Goal: Information Seeking & Learning: Learn about a topic

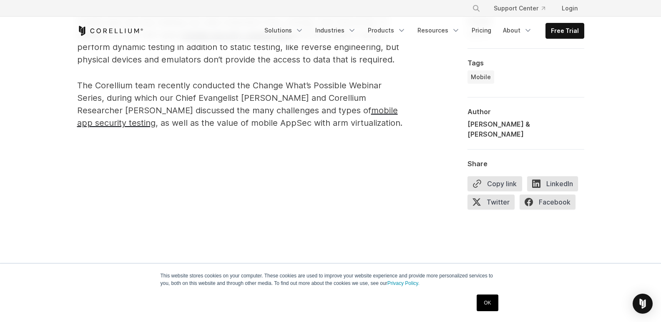
scroll to position [584, 0]
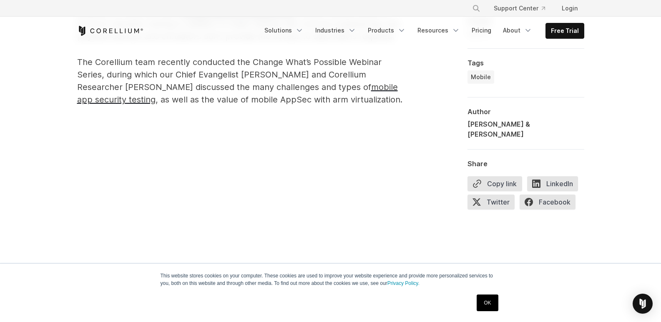
click at [164, 93] on p "The Corellium team recently conducted the Change What’s Possible Webinar Series…" at bounding box center [243, 81] width 333 height 50
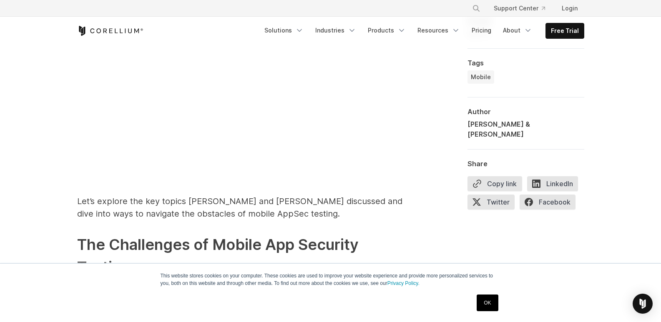
scroll to position [875, 0]
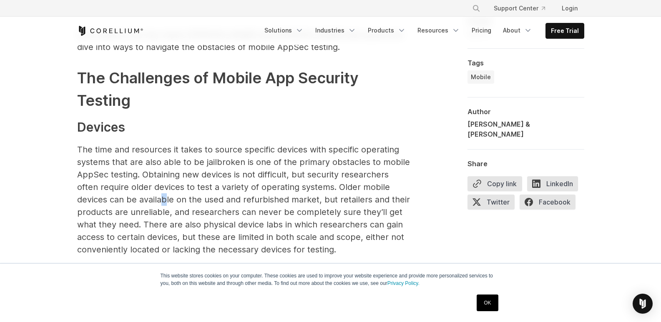
drag, startPoint x: 166, startPoint y: 195, endPoint x: 188, endPoint y: 204, distance: 23.4
click at [155, 202] on p "The time and resources it takes to source specific devices with specific operat…" at bounding box center [243, 199] width 333 height 113
click at [223, 206] on p "The time and resources it takes to source specific devices with specific operat…" at bounding box center [243, 199] width 333 height 113
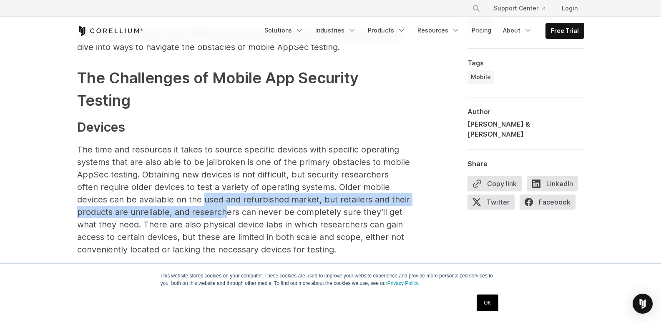
click at [253, 200] on p "The time and resources it takes to source specific devices with specific operat…" at bounding box center [243, 199] width 333 height 113
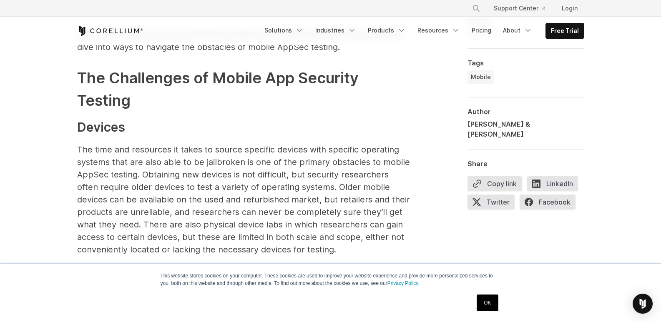
click at [190, 185] on p "The time and resources it takes to source specific devices with specific operat…" at bounding box center [243, 199] width 333 height 113
click at [182, 209] on p "The time and resources it takes to source specific devices with specific operat…" at bounding box center [243, 199] width 333 height 113
click at [181, 211] on p "The time and resources it takes to source specific devices with specific operat…" at bounding box center [243, 199] width 333 height 113
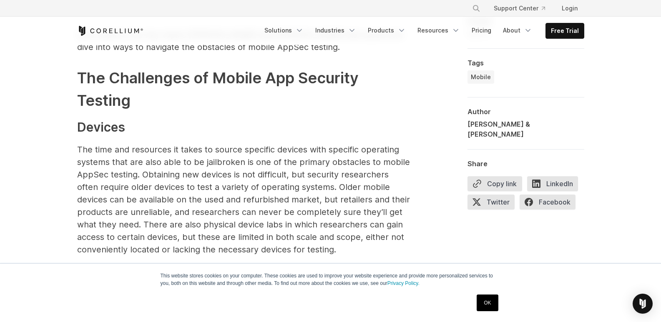
click at [181, 211] on p "The time and resources it takes to source specific devices with specific operat…" at bounding box center [243, 199] width 333 height 113
click at [193, 210] on p "The time and resources it takes to source specific devices with specific operat…" at bounding box center [243, 199] width 333 height 113
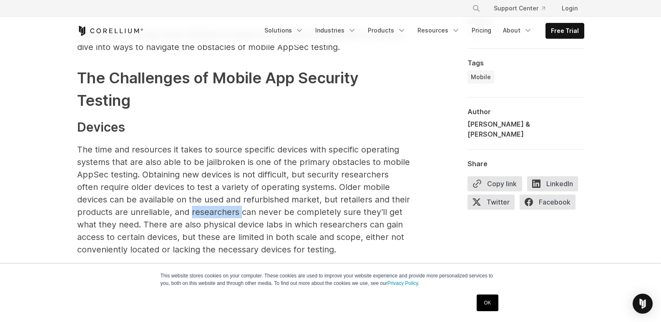
drag, startPoint x: 193, startPoint y: 210, endPoint x: 222, endPoint y: 212, distance: 28.8
click at [213, 212] on p "The time and resources it takes to source specific devices with specific operat…" at bounding box center [243, 199] width 333 height 113
drag, startPoint x: 256, startPoint y: 217, endPoint x: 216, endPoint y: 218, distance: 39.6
click at [256, 217] on p "The time and resources it takes to source specific devices with specific operat…" at bounding box center [243, 199] width 333 height 113
click at [214, 218] on p "The time and resources it takes to source specific devices with specific operat…" at bounding box center [243, 199] width 333 height 113
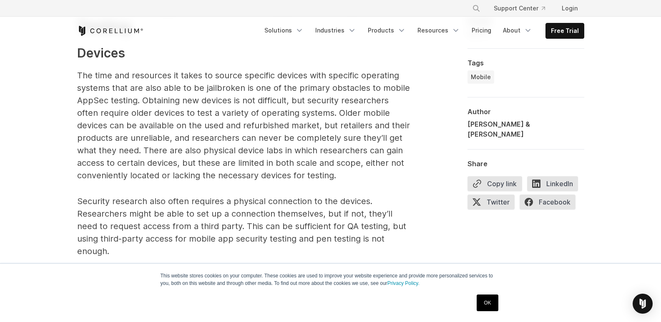
scroll to position [1042, 0]
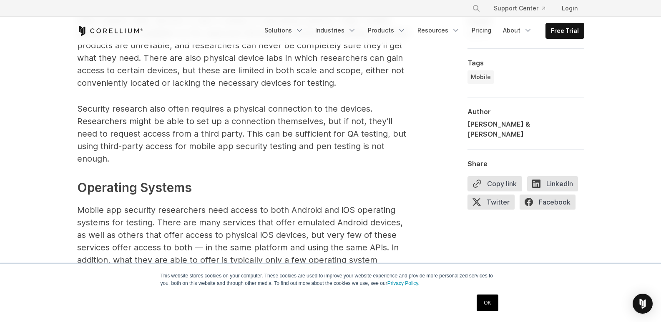
click at [221, 204] on p "Mobile app security researchers need access to both Android and iOS operating s…" at bounding box center [243, 241] width 333 height 75
click at [206, 204] on p "Mobile app security researchers need access to both Android and iOS operating s…" at bounding box center [243, 241] width 333 height 75
drag, startPoint x: 200, startPoint y: 203, endPoint x: 148, endPoint y: 201, distance: 51.3
click at [200, 204] on p "Mobile app security researchers need access to both Android and iOS operating s…" at bounding box center [243, 241] width 333 height 75
click at [139, 204] on p "Mobile app security researchers need access to both Android and iOS operating s…" at bounding box center [243, 241] width 333 height 75
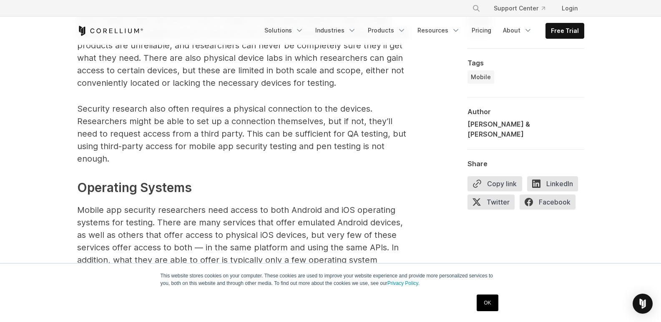
click at [139, 204] on p "Mobile app security researchers need access to both Android and iOS operating s…" at bounding box center [243, 241] width 333 height 75
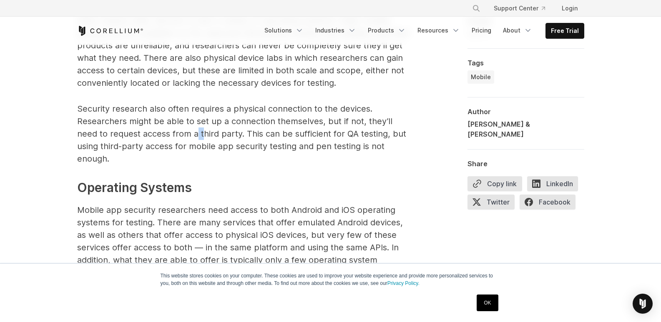
click at [203, 145] on p "Security research also often requires a physical connection to the devices. Res…" at bounding box center [243, 134] width 333 height 63
click at [182, 125] on p "Security research also often requires a physical connection to the devices. Res…" at bounding box center [243, 134] width 333 height 63
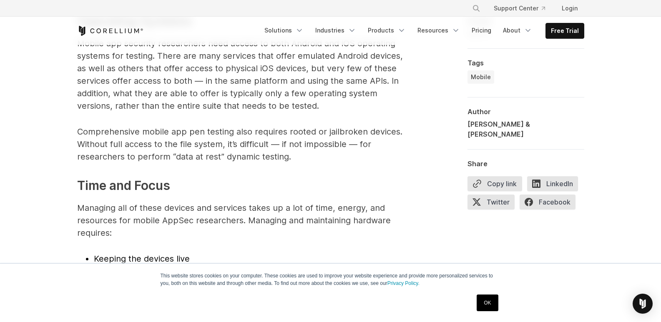
drag, startPoint x: 184, startPoint y: 115, endPoint x: 188, endPoint y: 115, distance: 4.6
click at [186, 125] on p "Comprehensive mobile app pen testing also requires rooted or jailbroken devices…" at bounding box center [243, 144] width 333 height 38
click at [240, 125] on p "Comprehensive mobile app pen testing also requires rooted or jailbroken devices…" at bounding box center [243, 144] width 333 height 38
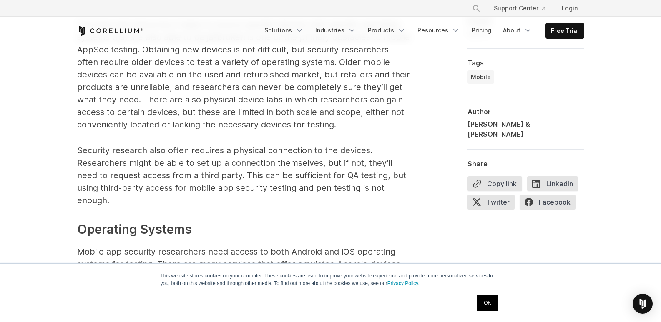
click at [158, 117] on p "The time and resources it takes to source specific devices with specific operat…" at bounding box center [243, 74] width 333 height 113
click at [236, 126] on p "The time and resources it takes to source specific devices with specific operat…" at bounding box center [243, 74] width 333 height 113
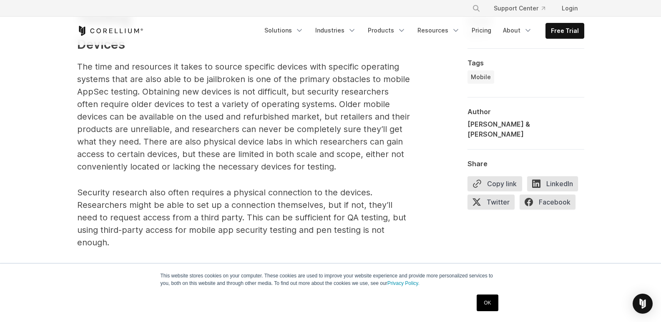
scroll to position [959, 0]
click at [178, 138] on p "The time and resources it takes to source specific devices with specific operat…" at bounding box center [243, 116] width 333 height 113
click at [182, 138] on p "The time and resources it takes to source specific devices with specific operat…" at bounding box center [243, 116] width 333 height 113
drag, startPoint x: 157, startPoint y: 125, endPoint x: 221, endPoint y: 145, distance: 66.7
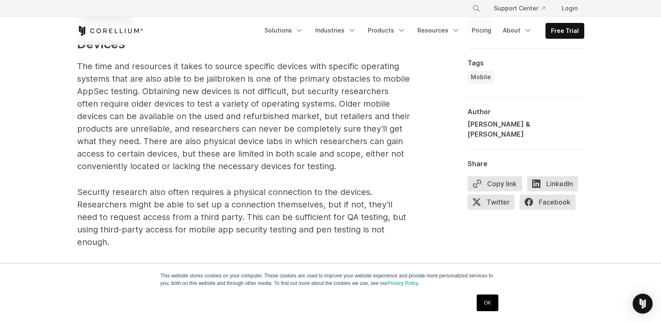
click at [168, 129] on p "The time and resources it takes to source specific devices with specific operat…" at bounding box center [243, 116] width 333 height 113
click at [221, 147] on p "The time and resources it takes to source specific devices with specific operat…" at bounding box center [243, 116] width 333 height 113
click at [222, 148] on p "The time and resources it takes to source specific devices with specific operat…" at bounding box center [243, 116] width 333 height 113
click at [213, 148] on p "The time and resources it takes to source specific devices with specific operat…" at bounding box center [243, 116] width 333 height 113
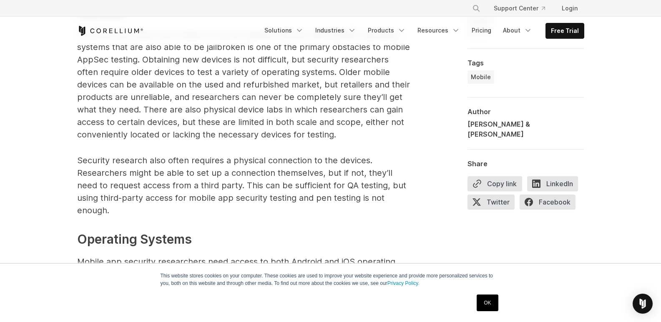
scroll to position [1084, 0]
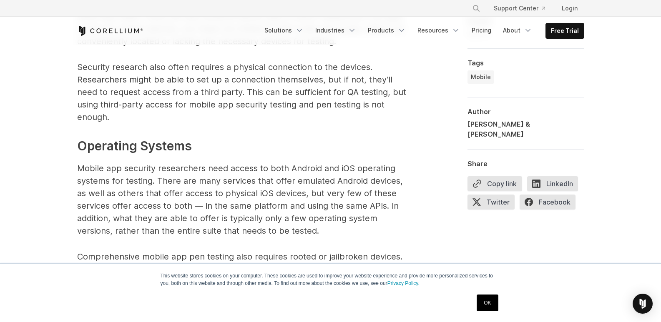
drag, startPoint x: 214, startPoint y: 146, endPoint x: 276, endPoint y: 175, distance: 68.4
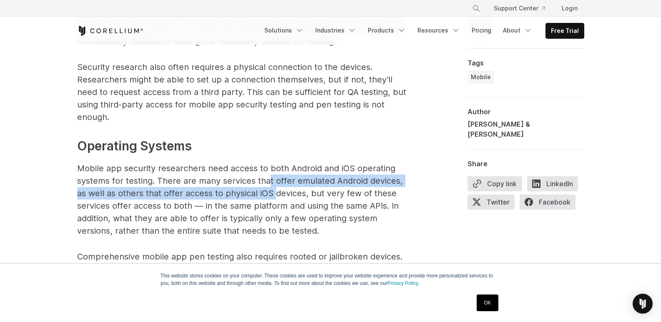
click at [276, 175] on p "Mobile app security researchers need access to both Android and iOS operating s…" at bounding box center [243, 199] width 333 height 75
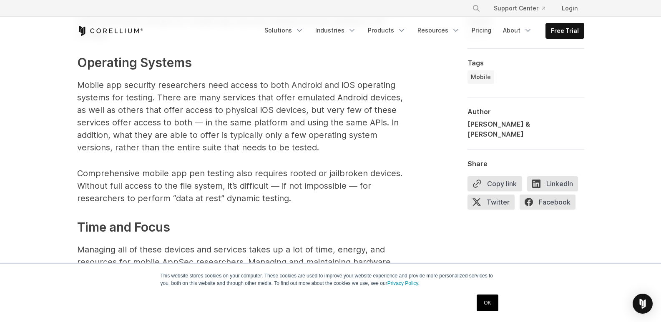
click at [235, 167] on p "Comprehensive mobile app pen testing also requires rooted or jailbroken devices…" at bounding box center [243, 186] width 333 height 38
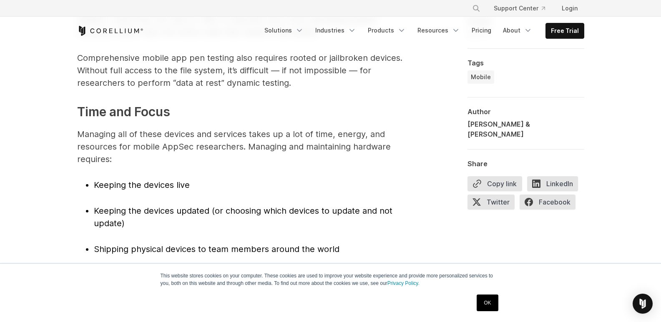
scroll to position [1292, 0]
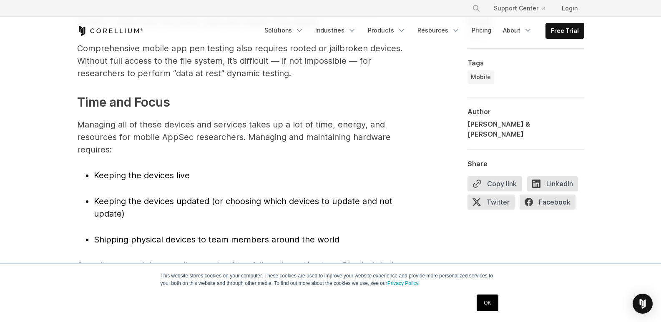
drag, startPoint x: 264, startPoint y: 133, endPoint x: 215, endPoint y: 131, distance: 49.6
click at [232, 133] on p "Managing all of these devices and services takes up a lot of time, energy, and …" at bounding box center [243, 137] width 333 height 38
click at [215, 131] on p "Managing all of these devices and services takes up a lot of time, energy, and …" at bounding box center [243, 137] width 333 height 38
drag, startPoint x: 197, startPoint y: 131, endPoint x: 182, endPoint y: 130, distance: 15.0
click at [183, 131] on p "Managing all of these devices and services takes up a lot of time, energy, and …" at bounding box center [243, 137] width 333 height 38
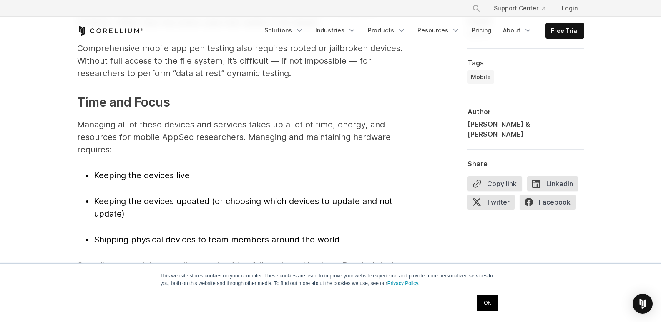
click at [182, 130] on p "Managing all of these devices and services takes up a lot of time, energy, and …" at bounding box center [243, 137] width 333 height 38
click at [205, 130] on p "Managing all of these devices and services takes up a lot of time, energy, and …" at bounding box center [243, 137] width 333 height 38
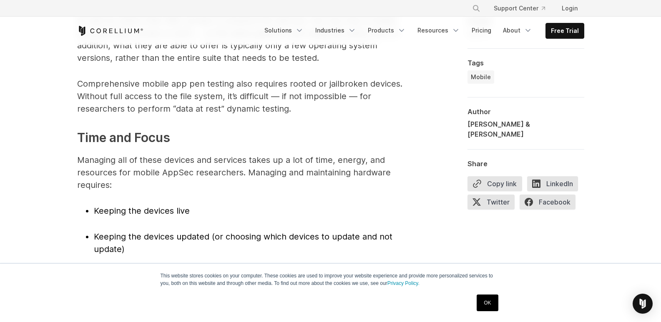
scroll to position [1209, 0]
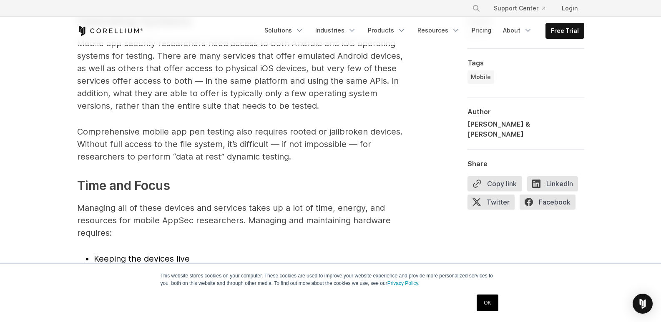
drag, startPoint x: 222, startPoint y: 129, endPoint x: 201, endPoint y: 131, distance: 20.6
click at [220, 128] on p "Comprehensive mobile app pen testing also requires rooted or jailbroken devices…" at bounding box center [243, 144] width 333 height 38
drag, startPoint x: 201, startPoint y: 131, endPoint x: 194, endPoint y: 134, distance: 8.1
click at [194, 134] on p "Comprehensive mobile app pen testing also requires rooted or jailbroken devices…" at bounding box center [243, 144] width 333 height 38
click at [271, 141] on p "Comprehensive mobile app pen testing also requires rooted or jailbroken devices…" at bounding box center [243, 144] width 333 height 38
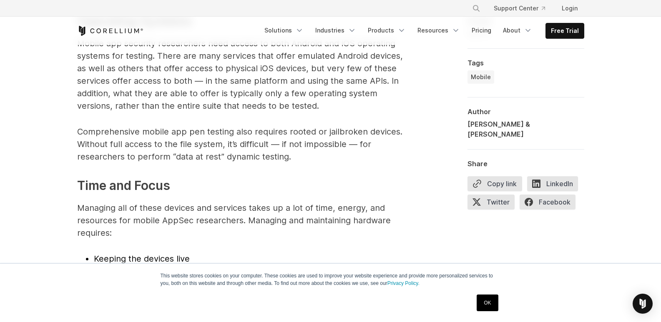
click at [241, 138] on p "Comprehensive mobile app pen testing also requires rooted or jailbroken devices…" at bounding box center [243, 144] width 333 height 38
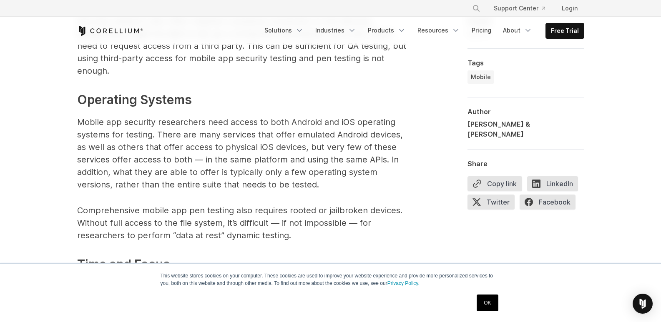
scroll to position [1042, 0]
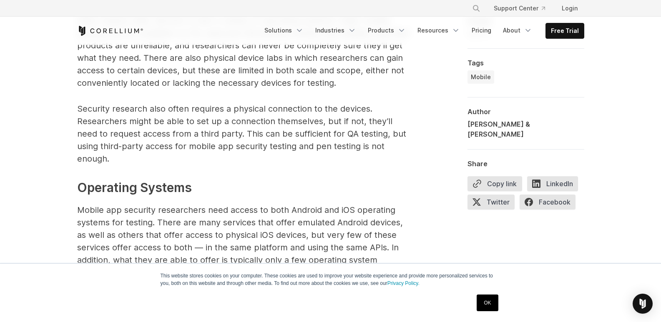
drag, startPoint x: 305, startPoint y: 104, endPoint x: 308, endPoint y: 110, distance: 7.5
click at [305, 104] on p "Security research also often requires a physical connection to the devices. Res…" at bounding box center [243, 134] width 333 height 63
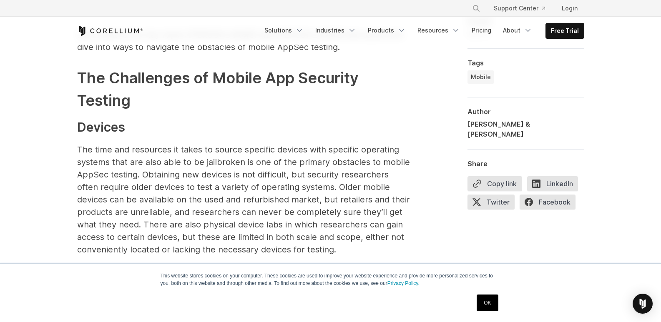
click at [312, 166] on p "The time and resources it takes to source specific devices with specific operat…" at bounding box center [243, 199] width 333 height 113
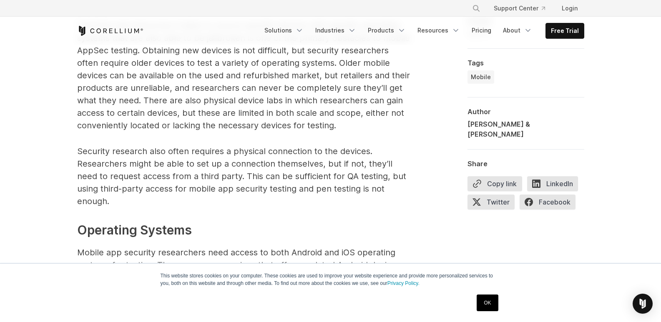
scroll to position [1000, 0]
click at [288, 126] on p "The time and resources it takes to source specific devices with specific operat…" at bounding box center [243, 74] width 333 height 113
click at [230, 150] on p "Security research also often requires a physical connection to the devices. Res…" at bounding box center [243, 175] width 333 height 63
click at [251, 148] on p "Security research also often requires a physical connection to the devices. Res…" at bounding box center [243, 175] width 333 height 63
click at [482, 32] on link "Pricing" at bounding box center [481, 30] width 30 height 15
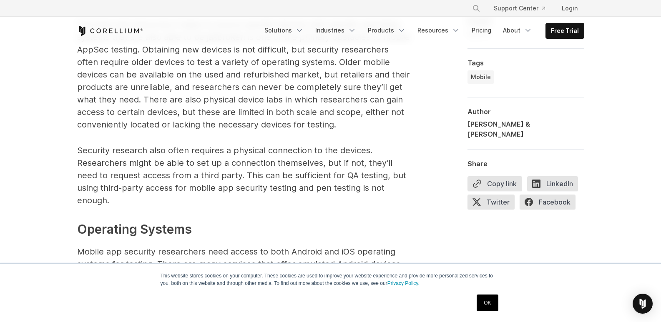
drag, startPoint x: 292, startPoint y: 122, endPoint x: 312, endPoint y: 135, distance: 24.3
click at [292, 122] on p "The time and resources it takes to source specific devices with specific operat…" at bounding box center [243, 74] width 333 height 113
click at [272, 100] on p "The time and resources it takes to source specific devices with specific operat…" at bounding box center [243, 74] width 333 height 113
click at [307, 105] on p "The time and resources it takes to source specific devices with specific operat…" at bounding box center [243, 74] width 333 height 113
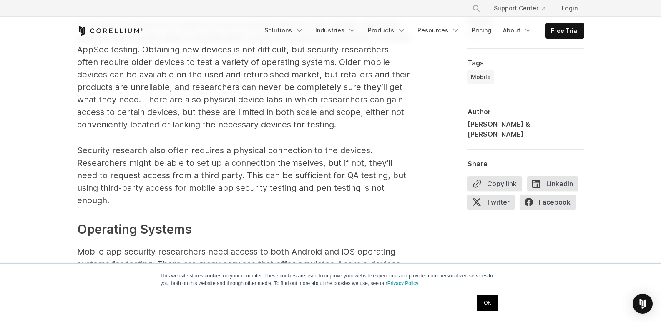
click at [250, 108] on p "The time and resources it takes to source specific devices with specific operat…" at bounding box center [243, 74] width 333 height 113
click at [252, 104] on p "The time and resources it takes to source specific devices with specific operat…" at bounding box center [243, 74] width 333 height 113
click at [252, 102] on p "The time and resources it takes to source specific devices with specific operat…" at bounding box center [243, 74] width 333 height 113
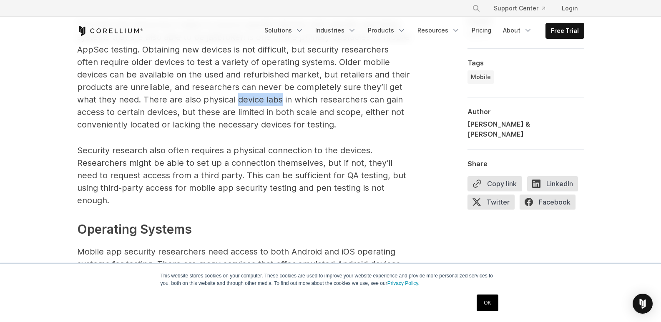
drag, startPoint x: 252, startPoint y: 102, endPoint x: 277, endPoint y: 105, distance: 24.8
click at [273, 105] on p "The time and resources it takes to source specific devices with specific operat…" at bounding box center [243, 74] width 333 height 113
click at [290, 107] on p "The time and resources it takes to source specific devices with specific operat…" at bounding box center [243, 74] width 333 height 113
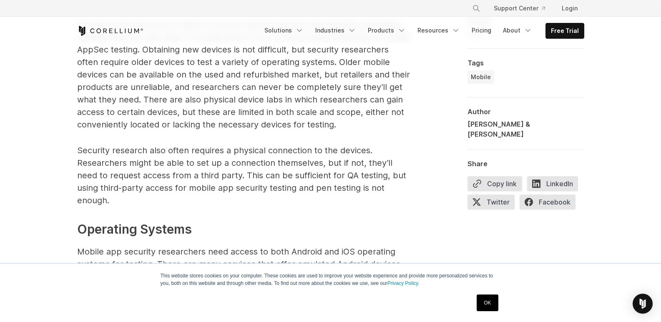
click at [290, 107] on p "The time and resources it takes to source specific devices with specific operat…" at bounding box center [243, 74] width 333 height 113
click at [311, 78] on p "The time and resources it takes to source specific devices with specific operat…" at bounding box center [243, 74] width 333 height 113
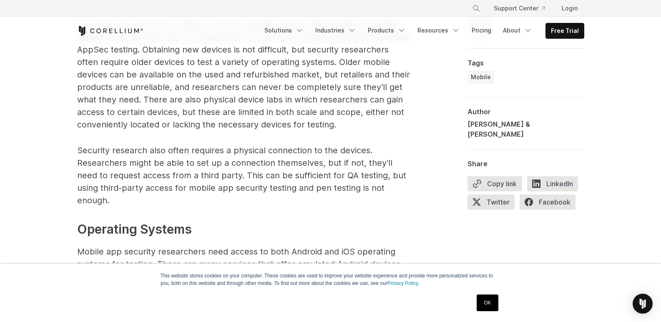
click at [313, 85] on p "The time and resources it takes to source specific devices with specific operat…" at bounding box center [243, 74] width 333 height 113
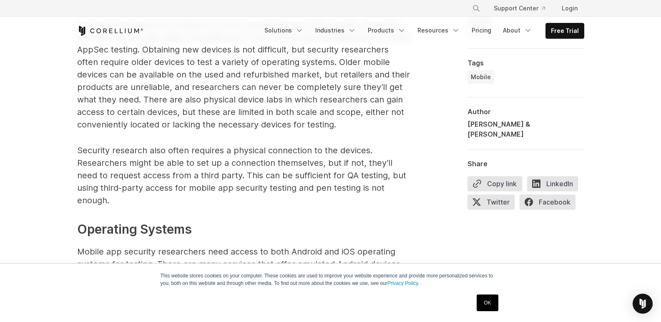
click at [316, 99] on p "The time and resources it takes to source specific devices with specific operat…" at bounding box center [243, 74] width 333 height 113
click at [316, 108] on p "The time and resources it takes to source specific devices with specific operat…" at bounding box center [243, 74] width 333 height 113
drag, startPoint x: 316, startPoint y: 108, endPoint x: 327, endPoint y: 109, distance: 11.3
click at [321, 109] on p "The time and resources it takes to source specific devices with specific operat…" at bounding box center [243, 74] width 333 height 113
click at [328, 109] on p "The time and resources it takes to source specific devices with specific operat…" at bounding box center [243, 74] width 333 height 113
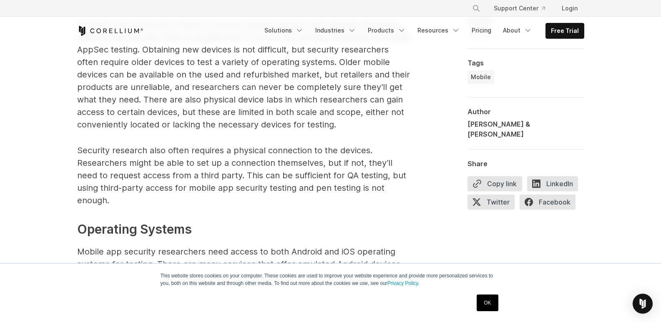
click at [284, 89] on p "The time and resources it takes to source specific devices with specific operat…" at bounding box center [243, 74] width 333 height 113
click at [321, 86] on p "The time and resources it takes to source specific devices with specific operat…" at bounding box center [243, 74] width 333 height 113
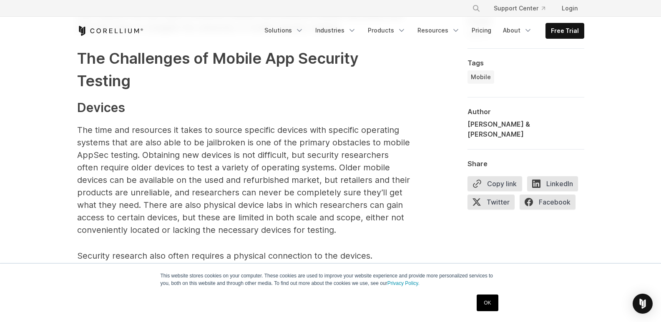
scroll to position [834, 0]
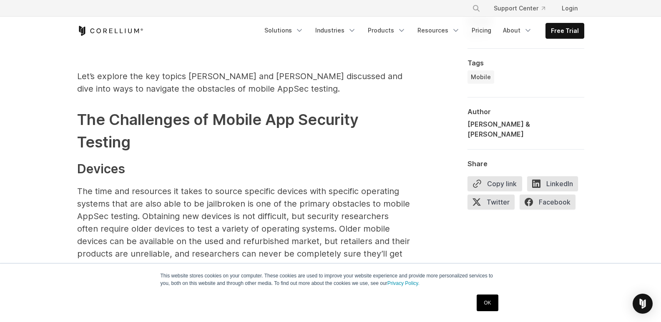
click at [296, 197] on p "The time and resources it takes to source specific devices with specific operat…" at bounding box center [243, 241] width 333 height 113
click at [340, 205] on p "The time and resources it takes to source specific devices with specific operat…" at bounding box center [243, 241] width 333 height 113
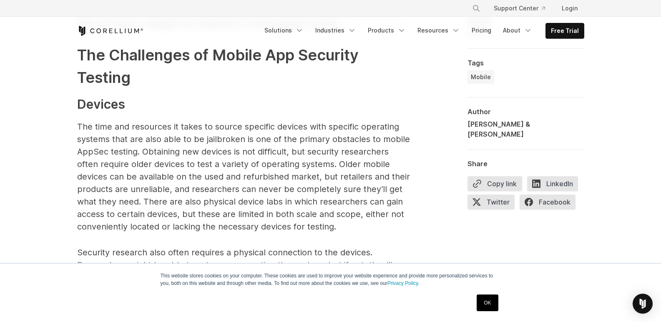
scroll to position [1000, 0]
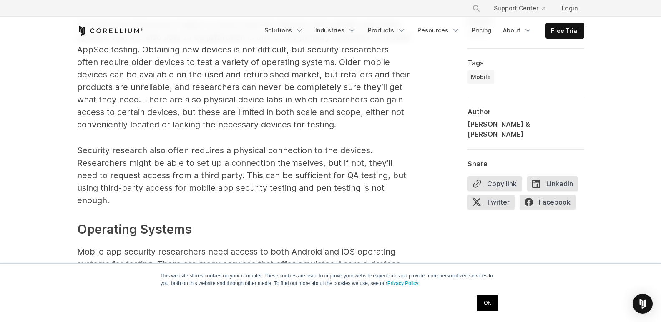
drag, startPoint x: 254, startPoint y: 162, endPoint x: 301, endPoint y: 156, distance: 47.0
click at [254, 161] on p "Security research also often requires a physical connection to the devices. Res…" at bounding box center [243, 175] width 333 height 63
click at [301, 156] on p "Security research also often requires a physical connection to the devices. Res…" at bounding box center [243, 175] width 333 height 63
click at [356, 32] on icon "Navigation Menu" at bounding box center [352, 30] width 8 height 8
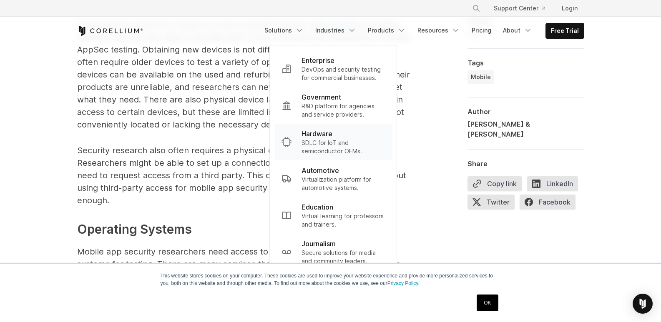
drag, startPoint x: 338, startPoint y: 140, endPoint x: 284, endPoint y: 148, distance: 54.4
click at [338, 140] on p "SDLC for IoT and semiconductor OEMs." at bounding box center [342, 147] width 83 height 17
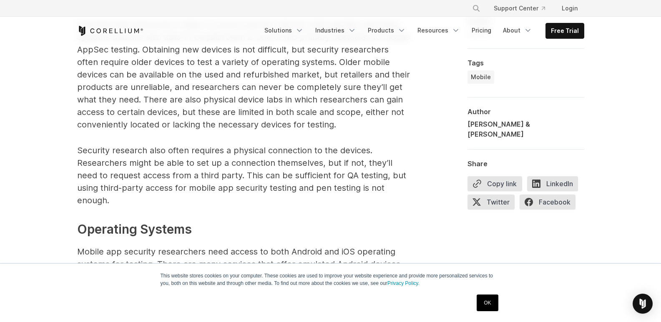
click at [175, 151] on p "Security research also often requires a physical connection to the devices. Res…" at bounding box center [243, 175] width 333 height 63
drag, startPoint x: 266, startPoint y: 134, endPoint x: 291, endPoint y: 134, distance: 25.0
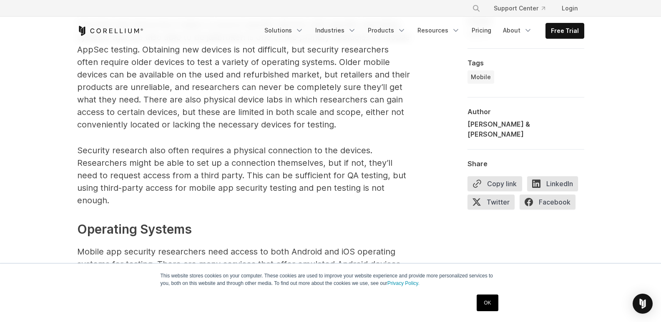
click at [282, 150] on p "Security research also often requires a physical connection to the devices. Res…" at bounding box center [243, 175] width 333 height 63
drag, startPoint x: 218, startPoint y: 156, endPoint x: 251, endPoint y: 155, distance: 33.0
click at [218, 156] on p "Security research also often requires a physical connection to the devices. Res…" at bounding box center [243, 175] width 333 height 63
click at [265, 152] on p "Security research also often requires a physical connection to the devices. Res…" at bounding box center [243, 175] width 333 height 63
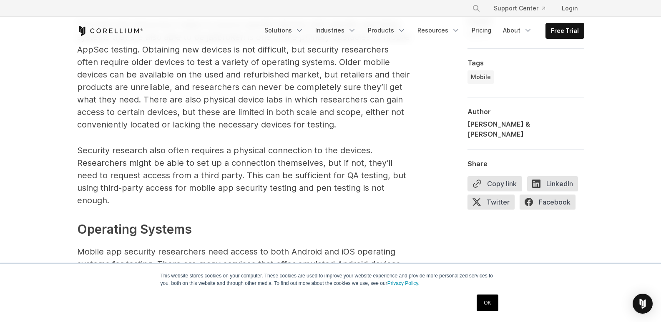
click at [265, 152] on p "Security research also often requires a physical connection to the devices. Res…" at bounding box center [243, 175] width 333 height 63
drag, startPoint x: 147, startPoint y: 148, endPoint x: 237, endPoint y: 167, distance: 91.6
click at [181, 158] on p "Security research also often requires a physical connection to the devices. Res…" at bounding box center [243, 175] width 333 height 63
click at [237, 167] on p "Security research also often requires a physical connection to the devices. Res…" at bounding box center [243, 175] width 333 height 63
click at [188, 162] on p "Security research also often requires a physical connection to the devices. Res…" at bounding box center [243, 175] width 333 height 63
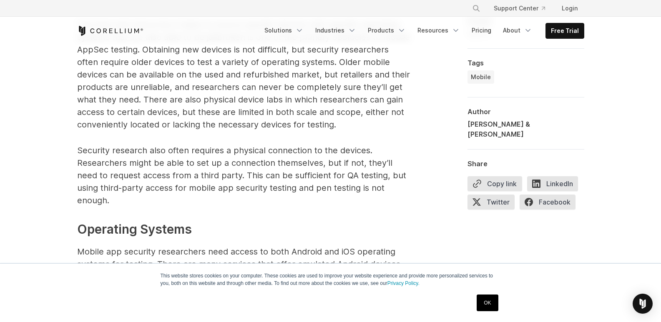
click at [188, 162] on p "Security research also often requires a physical connection to the devices. Res…" at bounding box center [243, 175] width 333 height 63
click at [198, 163] on p "Security research also often requires a physical connection to the devices. Res…" at bounding box center [243, 175] width 333 height 63
drag, startPoint x: 198, startPoint y: 163, endPoint x: 220, endPoint y: 168, distance: 22.6
click at [208, 165] on p "Security research also often requires a physical connection to the devices. Res…" at bounding box center [243, 175] width 333 height 63
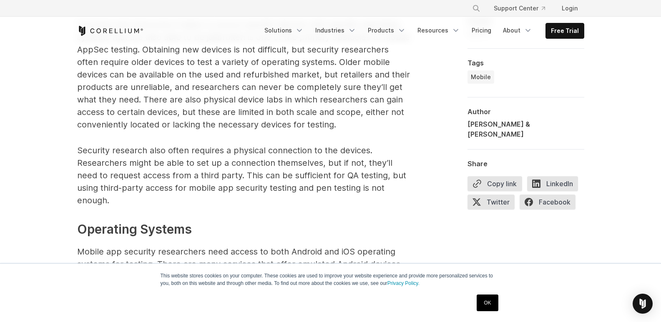
click at [239, 172] on p "Security research also often requires a physical connection to the devices. Res…" at bounding box center [243, 175] width 333 height 63
drag, startPoint x: 203, startPoint y: 163, endPoint x: 200, endPoint y: 156, distance: 7.1
click at [203, 162] on p "Security research also often requires a physical connection to the devices. Res…" at bounding box center [243, 175] width 333 height 63
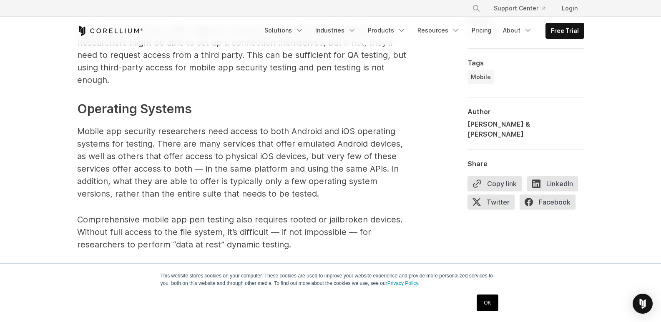
scroll to position [1125, 0]
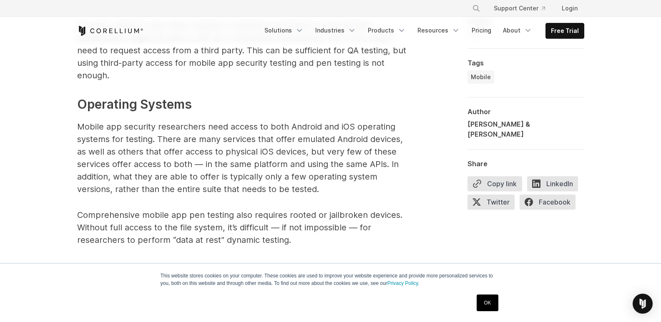
click at [200, 152] on p "Mobile app security researchers need access to both Android and iOS operating s…" at bounding box center [243, 157] width 333 height 75
drag, startPoint x: 200, startPoint y: 229, endPoint x: 221, endPoint y: 217, distance: 24.7
click at [200, 228] on p "Comprehensive mobile app pen testing also requires rooted or jailbroken devices…" at bounding box center [243, 228] width 333 height 38
click at [232, 213] on p "Comprehensive mobile app pen testing also requires rooted or jailbroken devices…" at bounding box center [243, 228] width 333 height 38
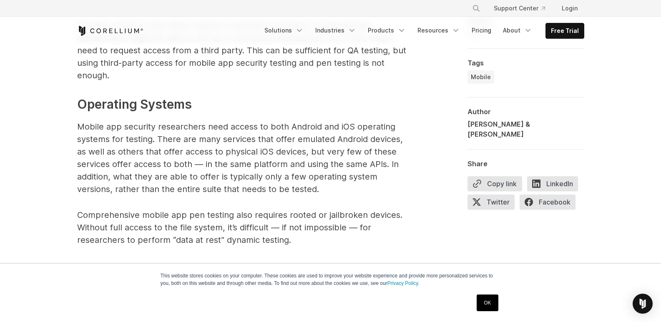
click at [232, 213] on p "Comprehensive mobile app pen testing also requires rooted or jailbroken devices…" at bounding box center [243, 228] width 333 height 38
drag, startPoint x: 187, startPoint y: 138, endPoint x: 200, endPoint y: 138, distance: 13.3
click at [190, 138] on p "Mobile app security researchers need access to both Android and iOS operating s…" at bounding box center [243, 157] width 333 height 75
drag, startPoint x: 210, startPoint y: 135, endPoint x: 165, endPoint y: 111, distance: 51.5
click at [207, 128] on p "Mobile app security researchers need access to both Android and iOS operating s…" at bounding box center [243, 157] width 333 height 75
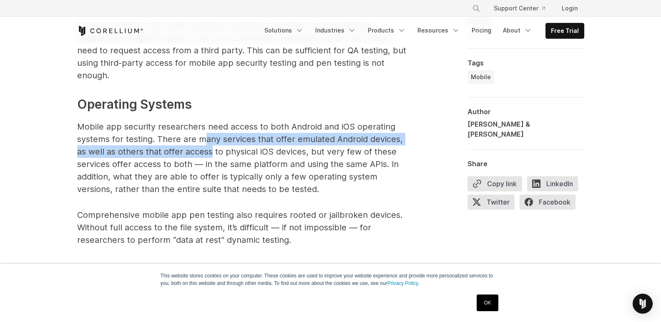
click at [215, 127] on p "Mobile app security researchers need access to both Android and iOS operating s…" at bounding box center [243, 157] width 333 height 75
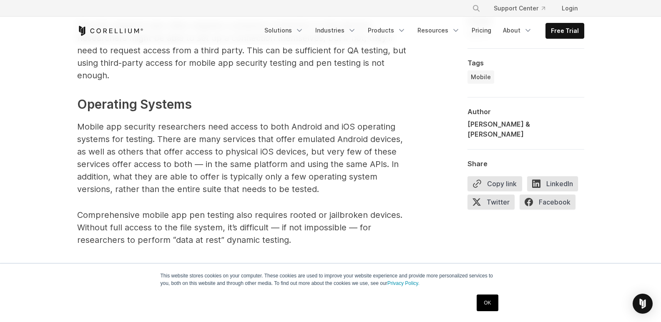
click at [176, 126] on p "Mobile app security researchers need access to both Android and iOS operating s…" at bounding box center [243, 157] width 333 height 75
click at [176, 130] on p "Mobile app security researchers need access to both Android and iOS operating s…" at bounding box center [243, 157] width 333 height 75
drag, startPoint x: 192, startPoint y: 137, endPoint x: 214, endPoint y: 138, distance: 21.7
click at [198, 137] on p "Mobile app security researchers need access to both Android and iOS operating s…" at bounding box center [243, 157] width 333 height 75
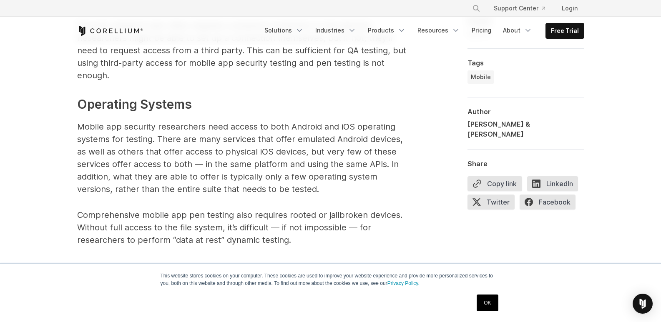
click at [214, 138] on p "Mobile app security researchers need access to both Android and iOS operating s…" at bounding box center [243, 157] width 333 height 75
click at [151, 133] on p "Mobile app security researchers need access to both Android and iOS operating s…" at bounding box center [243, 157] width 333 height 75
drag, startPoint x: 168, startPoint y: 129, endPoint x: 223, endPoint y: 129, distance: 55.0
click at [183, 129] on p "Mobile app security researchers need access to both Android and iOS operating s…" at bounding box center [243, 157] width 333 height 75
drag, startPoint x: 223, startPoint y: 129, endPoint x: 263, endPoint y: 139, distance: 42.0
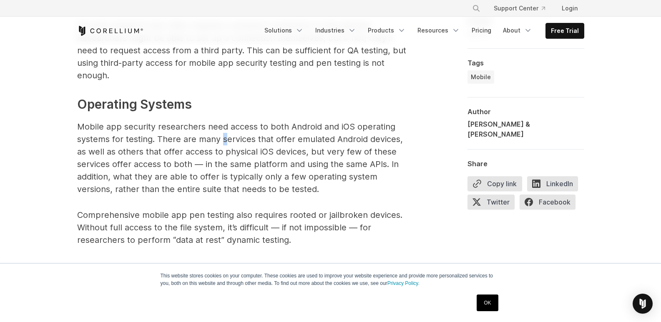
click at [247, 136] on p "Mobile app security researchers need access to both Android and iOS operating s…" at bounding box center [243, 157] width 333 height 75
click at [263, 141] on p "Mobile app security researchers need access to both Android and iOS operating s…" at bounding box center [243, 157] width 333 height 75
click at [207, 145] on p "Mobile app security researchers need access to both Android and iOS operating s…" at bounding box center [243, 157] width 333 height 75
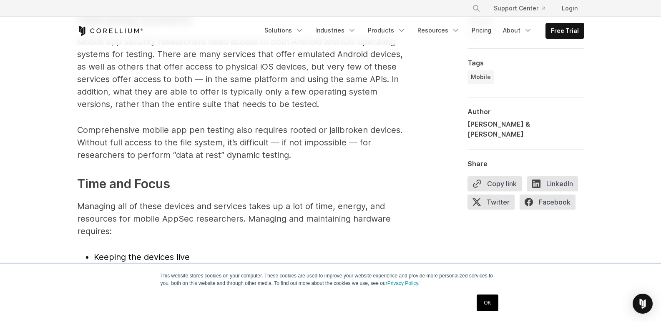
scroll to position [1376, 0]
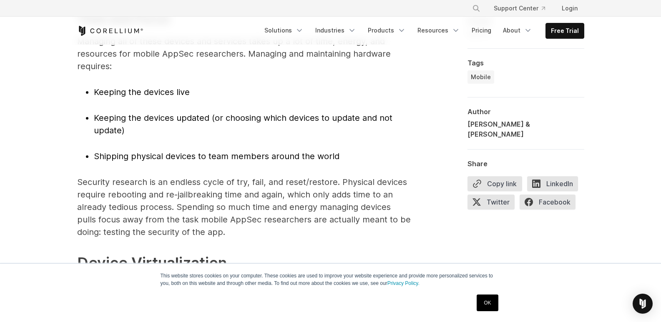
drag, startPoint x: 218, startPoint y: 158, endPoint x: 229, endPoint y: 162, distance: 11.6
click at [262, 176] on p "Security research is an endless cycle of try, fail, and reset/restore. Physical…" at bounding box center [243, 207] width 333 height 63
click at [185, 185] on p "Security research is an endless cycle of try, fail, and reset/restore. Physical…" at bounding box center [243, 207] width 333 height 63
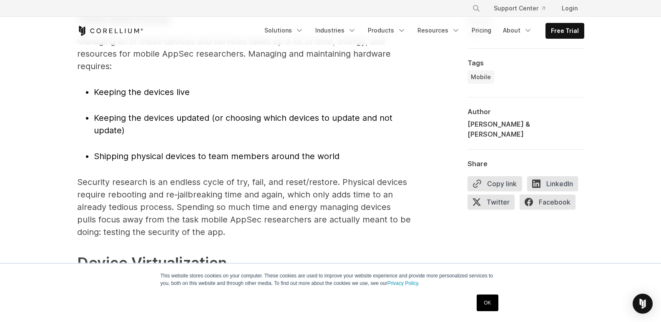
click at [185, 185] on p "Security research is an endless cycle of try, fail, and reset/restore. Physical…" at bounding box center [243, 207] width 333 height 63
click at [212, 193] on p "Security research is an endless cycle of try, fail, and reset/restore. Physical…" at bounding box center [243, 207] width 333 height 63
drag, startPoint x: 224, startPoint y: 195, endPoint x: 229, endPoint y: 196, distance: 5.0
click at [227, 196] on p "Security research is an endless cycle of try, fail, and reset/restore. Physical…" at bounding box center [243, 207] width 333 height 63
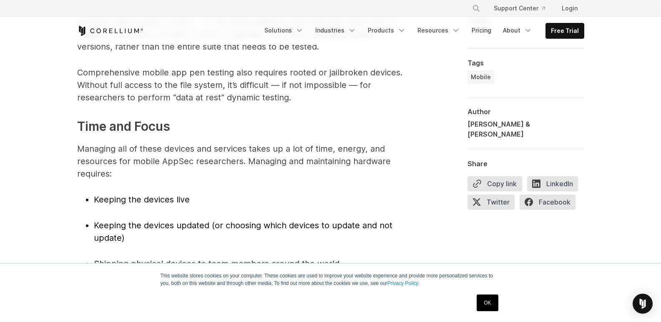
scroll to position [1125, 0]
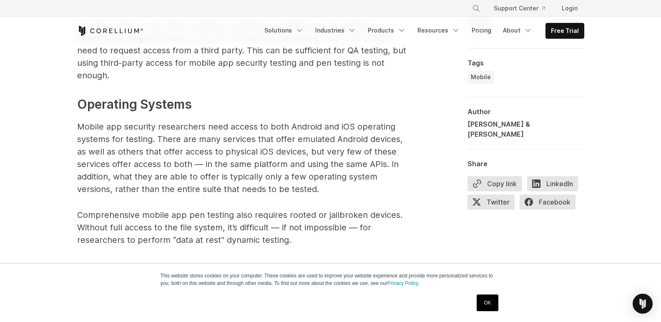
click at [208, 149] on p "Mobile app security researchers need access to both Android and iOS operating s…" at bounding box center [243, 157] width 333 height 75
drag, startPoint x: 236, startPoint y: 166, endPoint x: 282, endPoint y: 170, distance: 46.0
click at [265, 169] on p "Mobile app security researchers need access to both Android and iOS operating s…" at bounding box center [243, 157] width 333 height 75
drag, startPoint x: 282, startPoint y: 170, endPoint x: 278, endPoint y: 172, distance: 4.5
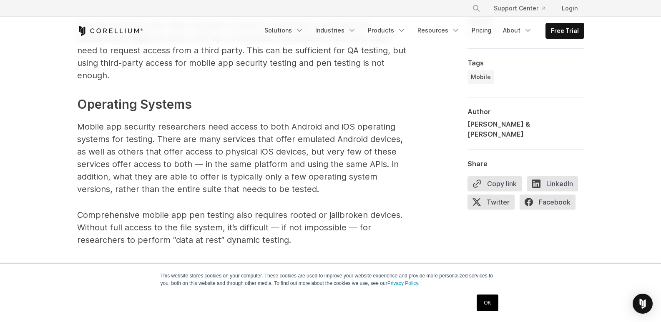
click at [283, 170] on p "Mobile app security researchers need access to both Android and iOS operating s…" at bounding box center [243, 157] width 333 height 75
click at [217, 169] on p "Mobile app security researchers need access to both Android and iOS operating s…" at bounding box center [243, 157] width 333 height 75
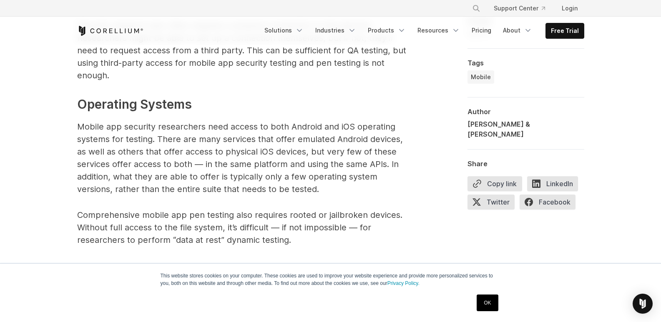
click at [245, 163] on p "Mobile app security researchers need access to both Android and iOS operating s…" at bounding box center [243, 157] width 333 height 75
click at [254, 163] on p "Mobile app security researchers need access to both Android and iOS operating s…" at bounding box center [243, 157] width 333 height 75
click at [226, 160] on p "Mobile app security researchers need access to both Android and iOS operating s…" at bounding box center [243, 157] width 333 height 75
click at [228, 163] on p "Mobile app security researchers need access to both Android and iOS operating s…" at bounding box center [243, 157] width 333 height 75
click at [163, 150] on p "Mobile app security researchers need access to both Android and iOS operating s…" at bounding box center [243, 157] width 333 height 75
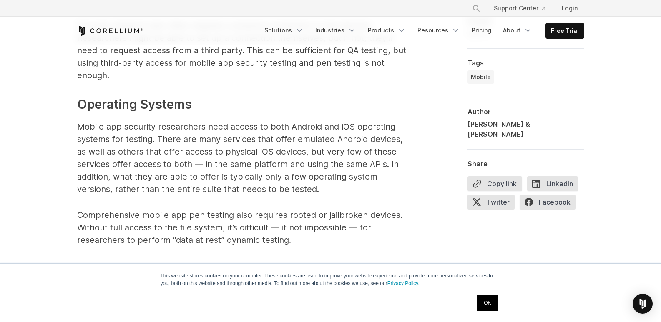
click at [200, 152] on p "Mobile app security researchers need access to both Android and iOS operating s…" at bounding box center [243, 157] width 333 height 75
drag, startPoint x: 244, startPoint y: 179, endPoint x: 273, endPoint y: 173, distance: 30.3
click at [244, 179] on p "Mobile app security researchers need access to both Android and iOS operating s…" at bounding box center [243, 157] width 333 height 75
click at [295, 171] on p "Mobile app security researchers need access to both Android and iOS operating s…" at bounding box center [243, 157] width 333 height 75
click at [200, 154] on p "Mobile app security researchers need access to both Android and iOS operating s…" at bounding box center [243, 157] width 333 height 75
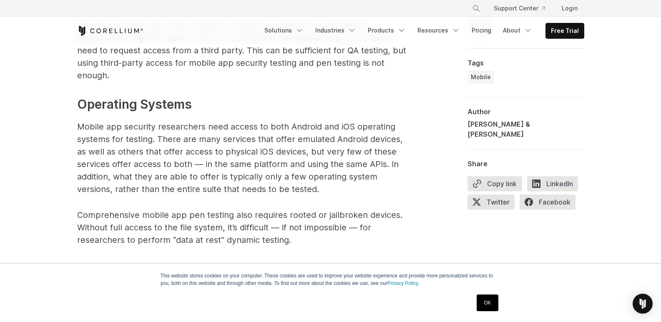
click at [200, 154] on p "Mobile app security researchers need access to both Android and iOS operating s…" at bounding box center [243, 157] width 333 height 75
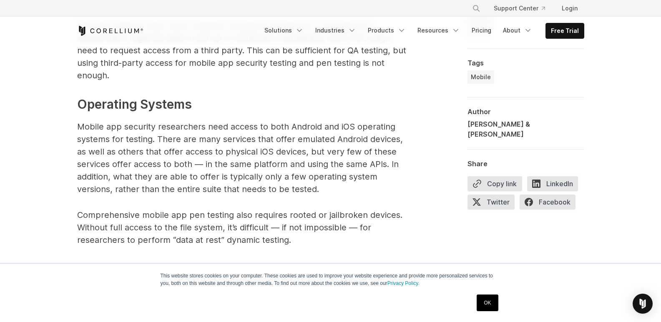
click at [200, 154] on p "Mobile app security researchers need access to both Android and iOS operating s…" at bounding box center [243, 157] width 333 height 75
drag, startPoint x: 249, startPoint y: 155, endPoint x: 271, endPoint y: 158, distance: 21.5
click at [250, 155] on p "Mobile app security researchers need access to both Android and iOS operating s…" at bounding box center [243, 157] width 333 height 75
drag, startPoint x: 271, startPoint y: 158, endPoint x: 279, endPoint y: 160, distance: 8.8
click at [279, 160] on p "Mobile app security researchers need access to both Android and iOS operating s…" at bounding box center [243, 157] width 333 height 75
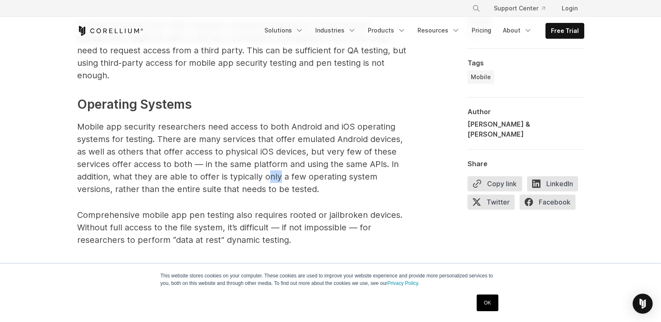
click at [280, 160] on p "Mobile app security researchers need access to both Android and iOS operating s…" at bounding box center [243, 157] width 333 height 75
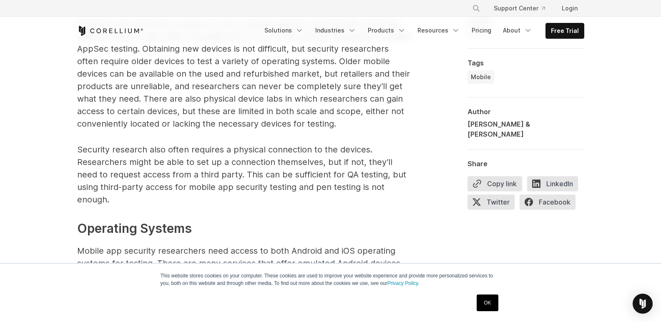
scroll to position [1000, 0]
drag, startPoint x: 249, startPoint y: 153, endPoint x: 281, endPoint y: 154, distance: 32.1
click at [281, 154] on p "Security research also often requires a physical connection to the devices. Res…" at bounding box center [243, 175] width 333 height 63
click at [257, 145] on p "Security research also often requires a physical connection to the devices. Res…" at bounding box center [243, 175] width 333 height 63
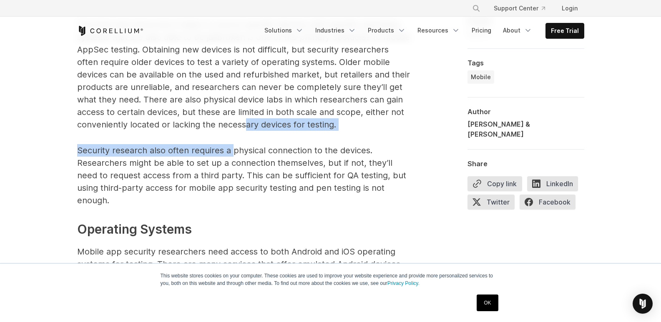
drag, startPoint x: 241, startPoint y: 130, endPoint x: 223, endPoint y: 151, distance: 27.5
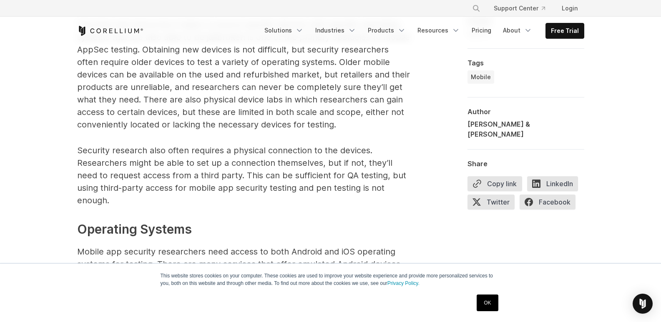
click at [266, 164] on p "Security research also often requires a physical connection to the devices. Res…" at bounding box center [243, 175] width 333 height 63
click at [225, 158] on p "Security research also often requires a physical connection to the devices. Res…" at bounding box center [243, 175] width 333 height 63
click at [355, 30] on icon "Navigation Menu" at bounding box center [352, 30] width 8 height 8
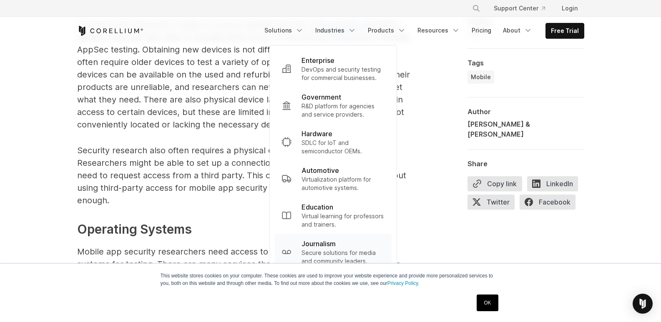
click at [341, 252] on p "Secure solutions for media and community leaders." at bounding box center [342, 257] width 83 height 17
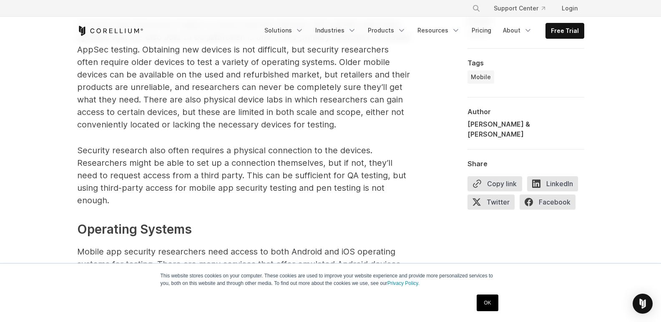
click at [230, 150] on p "Security research also often requires a physical connection to the devices. Res…" at bounding box center [243, 175] width 333 height 63
